Goal: Go to known website: Access a specific website the user already knows

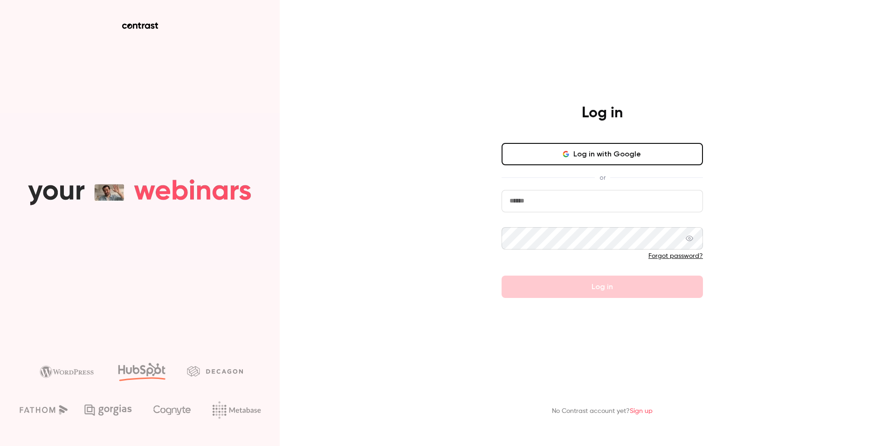
click at [614, 130] on div "Log in Log in with Google or Forgot password? Log in" at bounding box center [602, 201] width 242 height 194
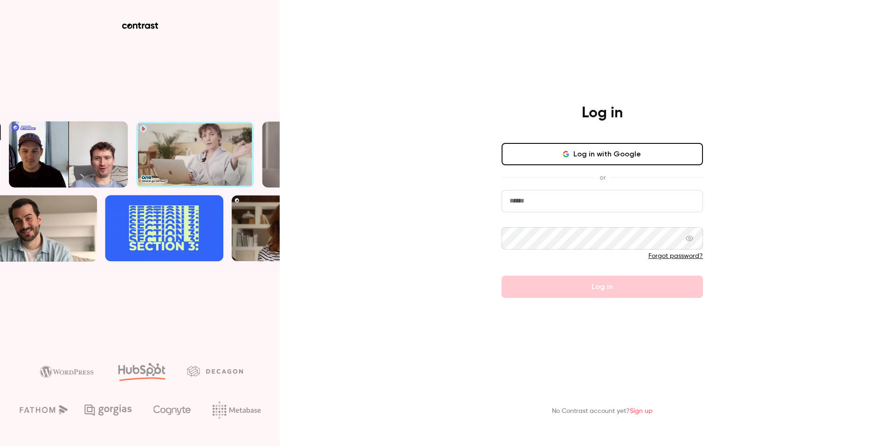
click at [620, 148] on button "Log in with Google" at bounding box center [601, 154] width 201 height 22
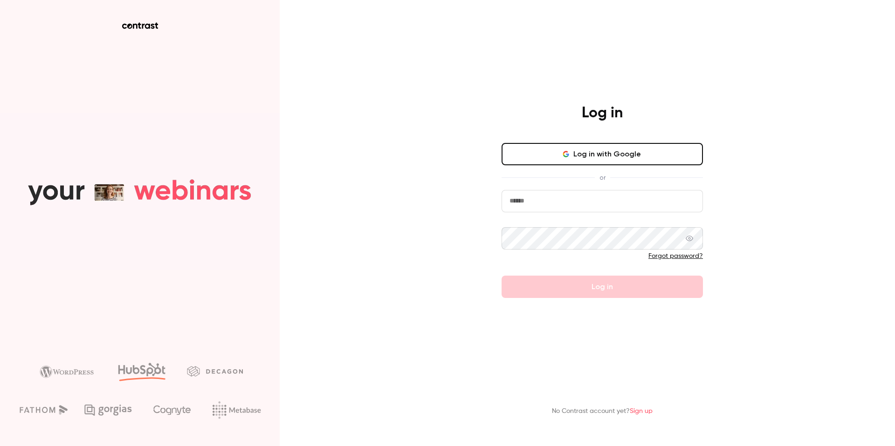
click at [568, 147] on button "Log in with Google" at bounding box center [601, 154] width 201 height 22
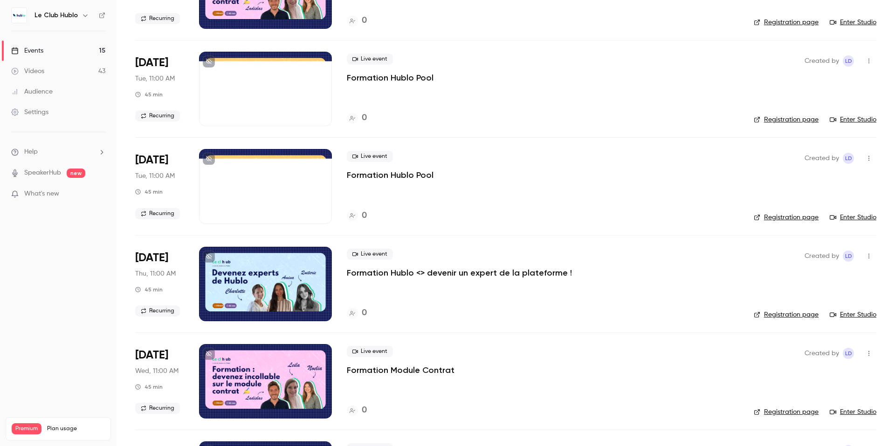
scroll to position [1004, 0]
